Goal: Find specific page/section: Find specific page/section

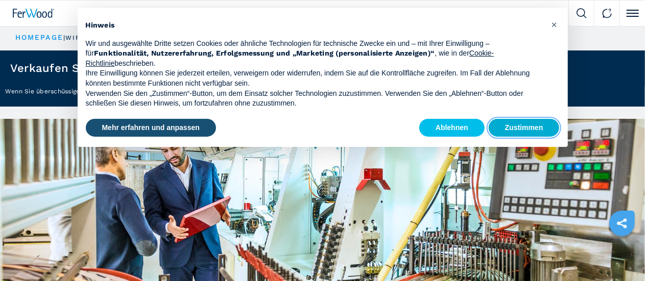
click at [530, 126] on button "Zustimmen" at bounding box center [523, 128] width 71 height 18
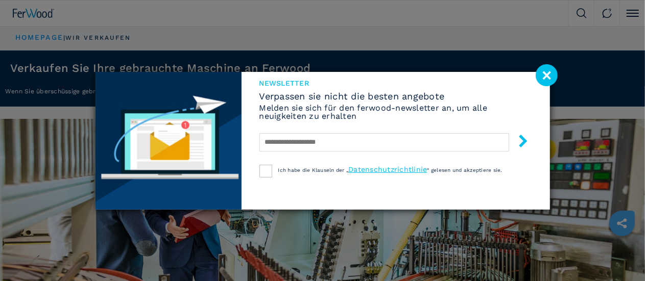
click at [544, 71] on image at bounding box center [546, 75] width 22 height 22
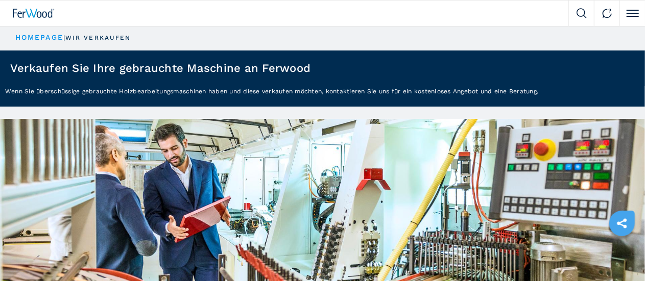
click at [0, 0] on div "Kontakt" at bounding box center [0, 0] width 0 height 0
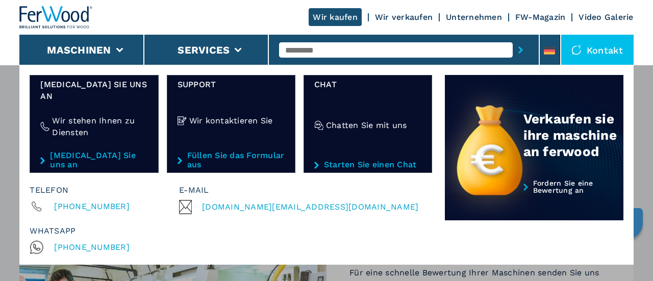
click at [475, 16] on link "Unternehmen" at bounding box center [474, 17] width 56 height 10
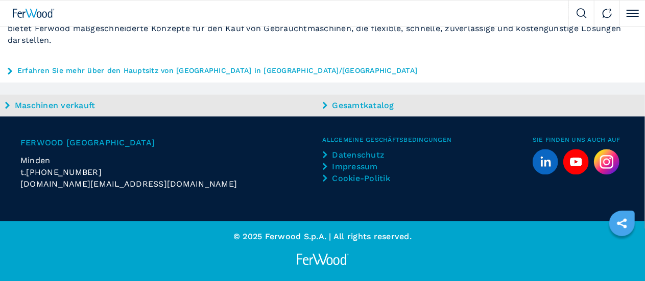
scroll to position [1107, 0]
click at [0, 0] on link "Wir kaufen" at bounding box center [0, 0] width 0 height 0
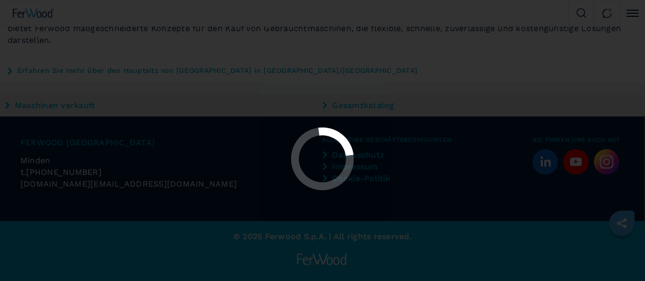
scroll to position [0, 0]
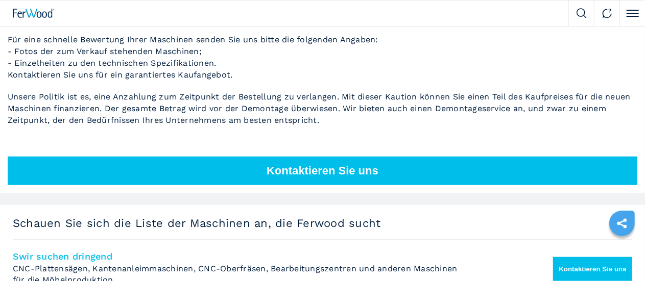
scroll to position [295, 0]
